Goal: Communication & Community: Answer question/provide support

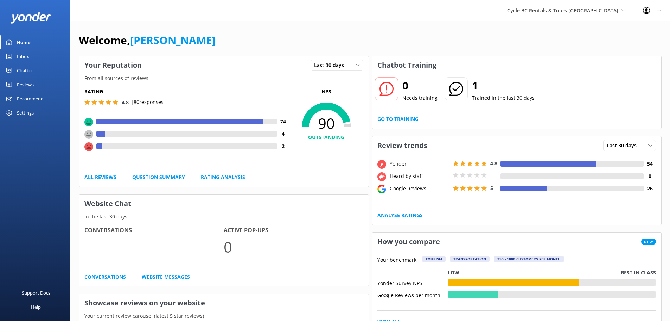
click at [36, 56] on link "Inbox" at bounding box center [35, 56] width 70 height 14
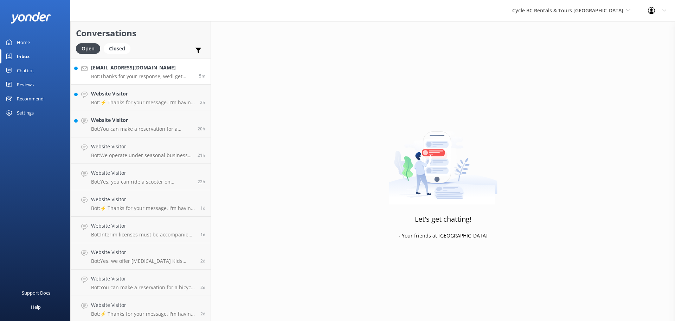
click at [165, 78] on p "Bot: Thanks for your response, we'll get back to you as soon as we can during o…" at bounding box center [142, 76] width 103 height 6
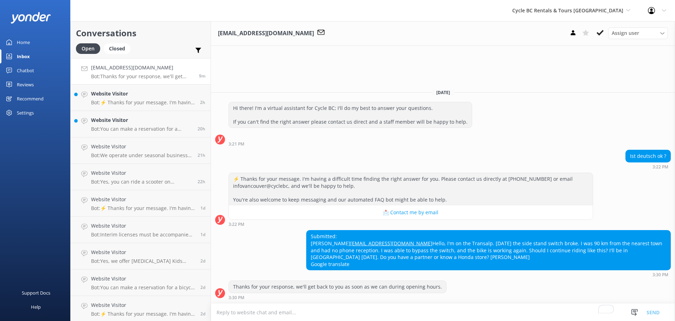
click at [340, 307] on textarea "To enrich screen reader interactions, please activate Accessibility in Grammarl…" at bounding box center [443, 311] width 464 height 17
drag, startPoint x: 319, startPoint y: 309, endPoint x: 129, endPoint y: 312, distance: 190.7
click at [129, 312] on div "Conversations Open Closed Important Assigned to me Unassigned [EMAIL_ADDRESS][D…" at bounding box center [372, 170] width 605 height 299
paste textarea "Sorry to hear about the side stand switch, but glad you managed to make it work…"
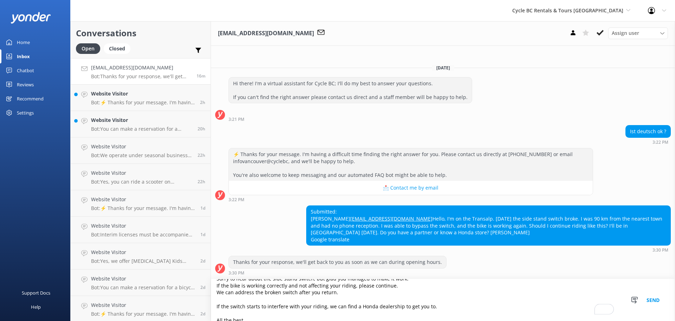
scroll to position [35, 0]
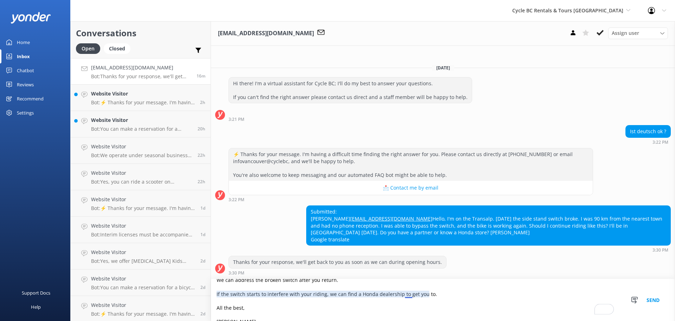
click at [406, 297] on textarea "Hi [PERSON_NAME], Sorry to hear about the side stand switch, but glad you manag…" at bounding box center [443, 300] width 464 height 42
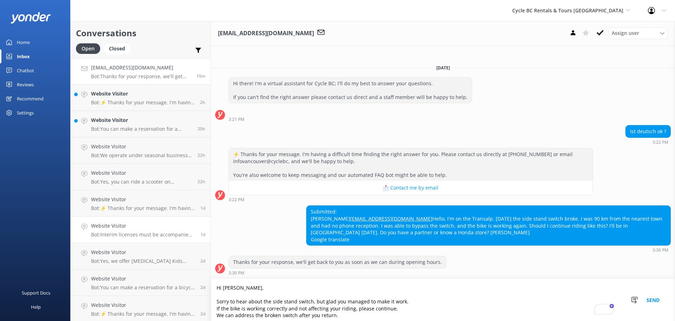
drag, startPoint x: 291, startPoint y: 314, endPoint x: 163, endPoint y: 237, distance: 149.0
click at [163, 237] on div "Conversations Open Closed Important Assigned to me Unassigned [EMAIL_ADDRESS][D…" at bounding box center [372, 170] width 605 height 299
type textarea "Hi [PERSON_NAME], Sorry to hear about the side stand switch, but glad you manag…"
click at [658, 297] on button "Send" at bounding box center [653, 300] width 26 height 42
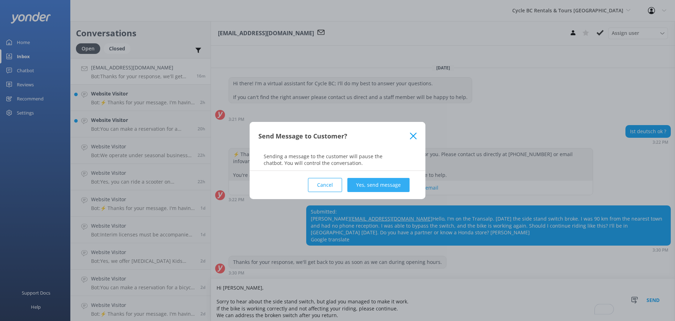
click at [397, 187] on button "Yes, send message" at bounding box center [379, 185] width 62 height 14
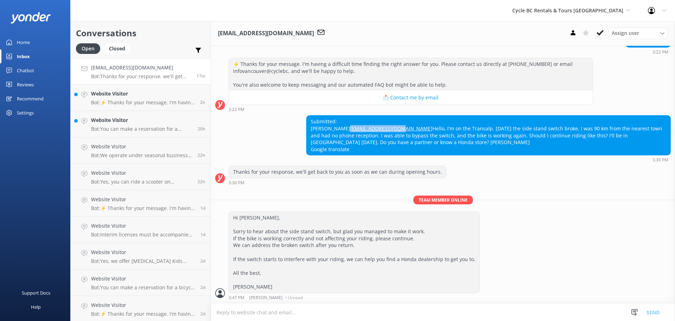
drag, startPoint x: 364, startPoint y: 120, endPoint x: 311, endPoint y: 121, distance: 52.8
click at [311, 121] on div "Submitted: [PERSON_NAME] [EMAIL_ADDRESS][DOMAIN_NAME] Hello, I'm on the Transal…" at bounding box center [489, 134] width 364 height 39
copy link "[EMAIL_ADDRESS][DOMAIN_NAME]"
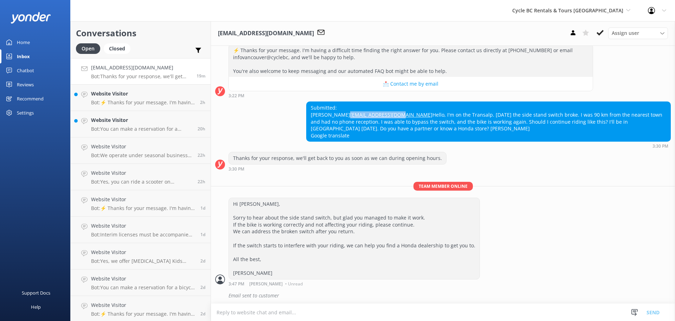
scroll to position [106, 0]
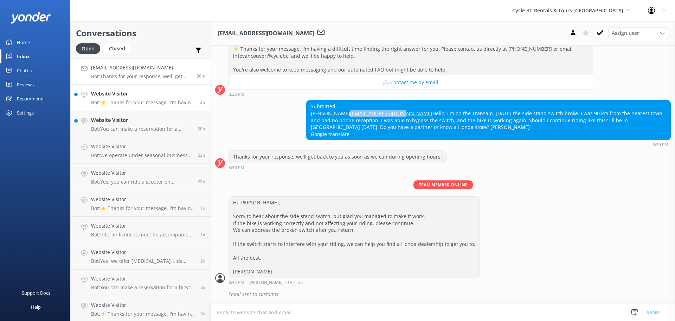
click at [177, 94] on h4 "Website Visitor" at bounding box center [143, 94] width 104 height 8
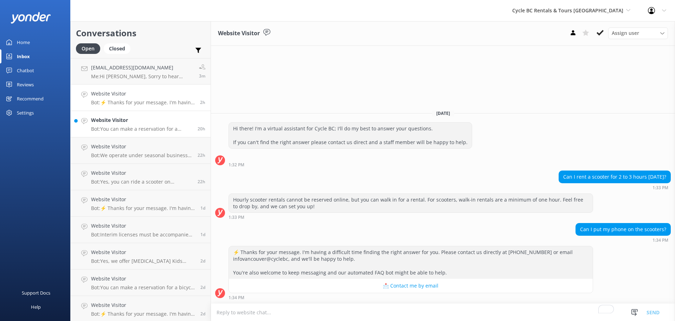
click at [109, 121] on h4 "Website Visitor" at bounding box center [141, 120] width 101 height 8
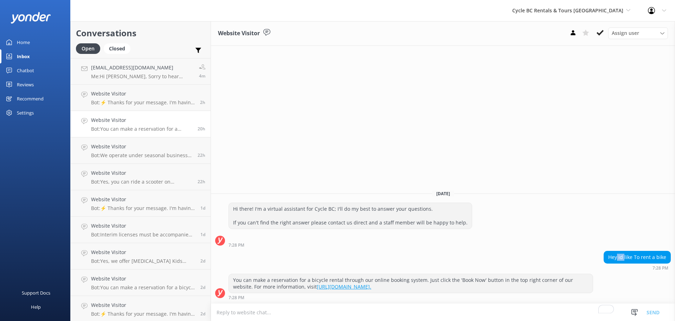
drag, startPoint x: 626, startPoint y: 254, endPoint x: 619, endPoint y: 258, distance: 8.0
click at [619, 258] on div "Hey id like To rent a bike" at bounding box center [637, 257] width 66 height 12
drag, startPoint x: 633, startPoint y: 257, endPoint x: 637, endPoint y: 258, distance: 4.3
click at [634, 257] on div "Hey id like To rent a bike" at bounding box center [637, 257] width 66 height 12
click at [637, 258] on div "Hey id like To rent a bike" at bounding box center [637, 257] width 66 height 12
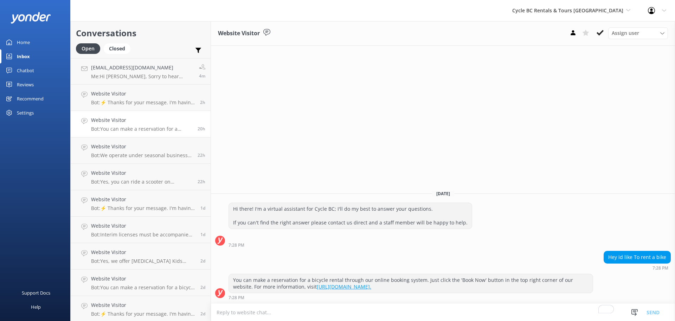
click at [518, 125] on div "Website Visitor Assign user [PERSON_NAME] Info [GEOGRAPHIC_DATA] [DATE] Hi ther…" at bounding box center [443, 170] width 464 height 299
